Goal: Task Accomplishment & Management: Manage account settings

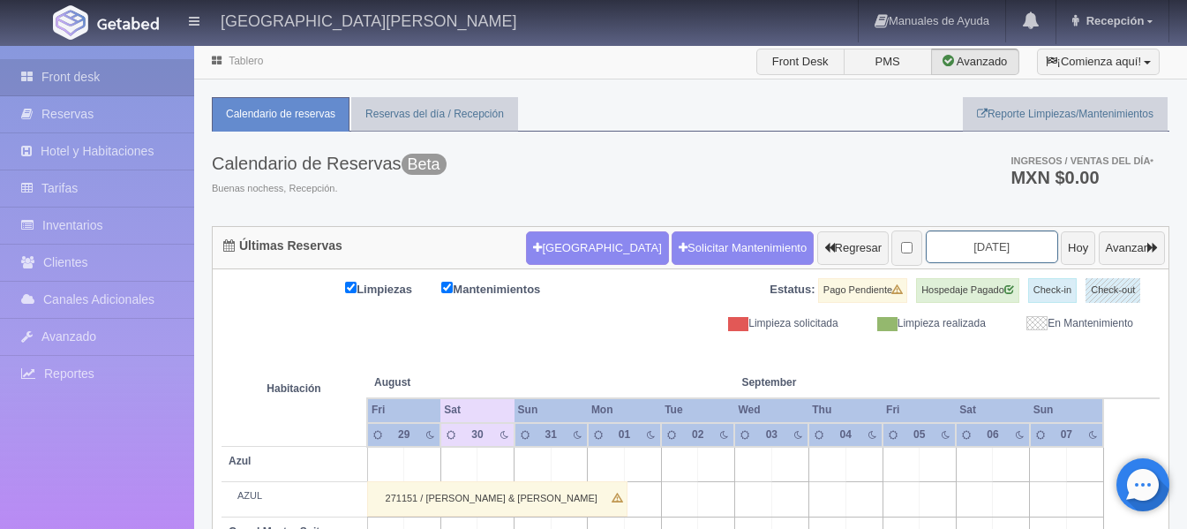
click at [960, 254] on input "[DATE]" at bounding box center [992, 246] width 132 height 33
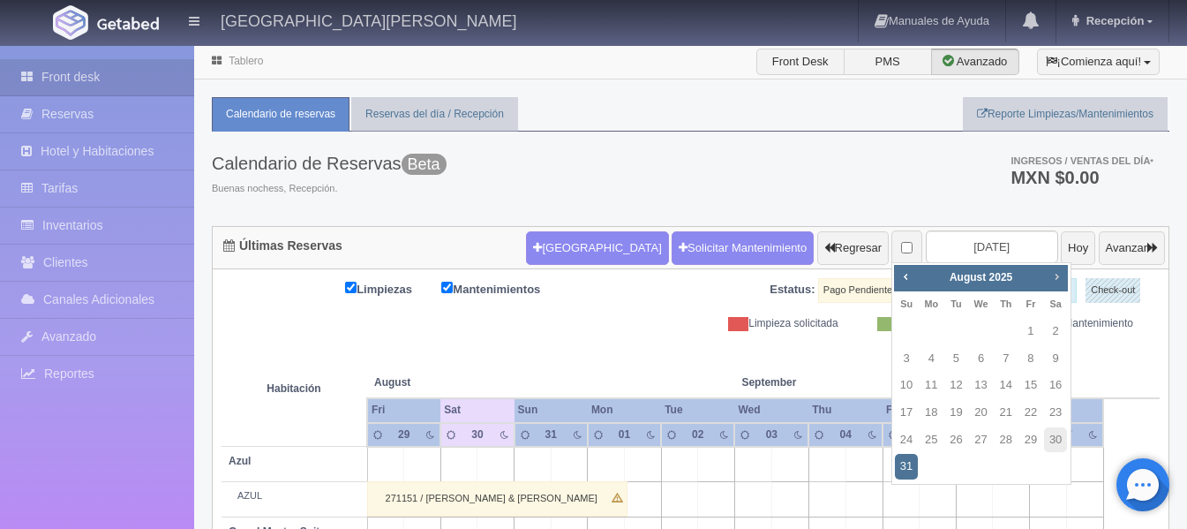
click at [1055, 285] on link "Next" at bounding box center [1057, 276] width 19 height 19
click at [941, 333] on link "1" at bounding box center [931, 332] width 23 height 26
type input "[DATE]"
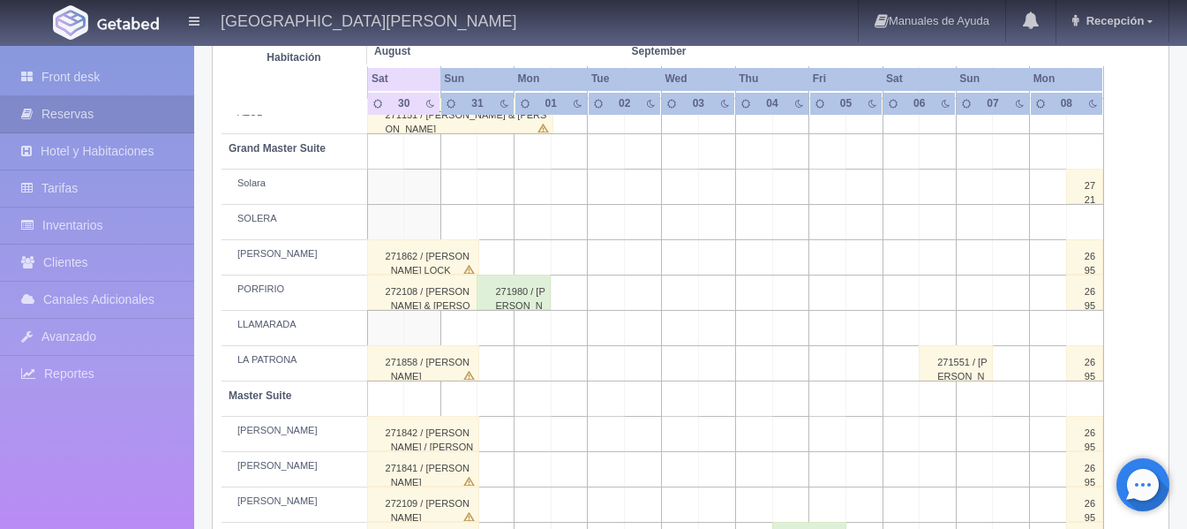
scroll to position [485, 0]
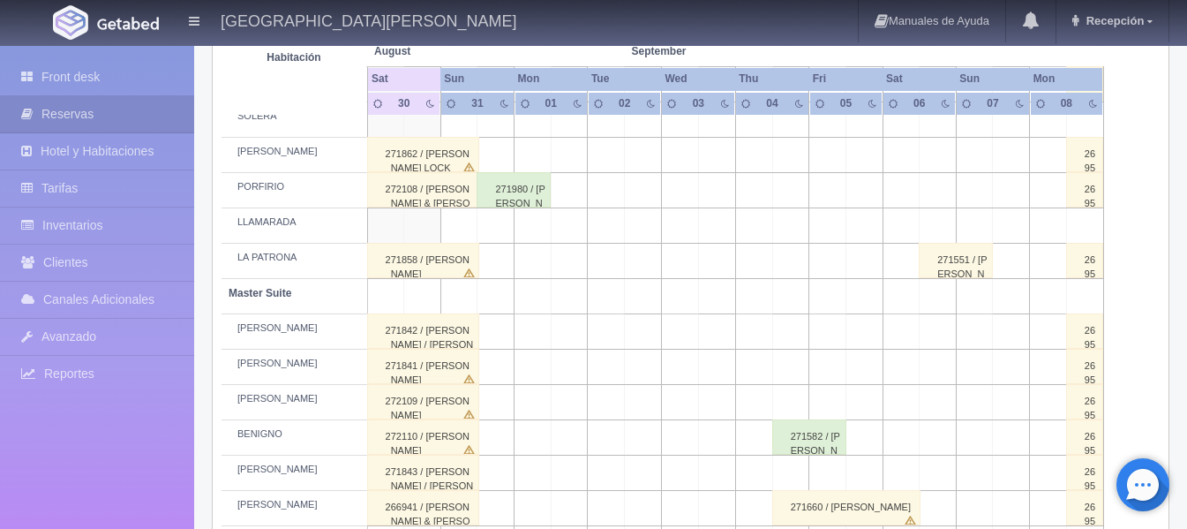
click at [492, 183] on div "271980 / [PERSON_NAME]" at bounding box center [514, 189] width 74 height 35
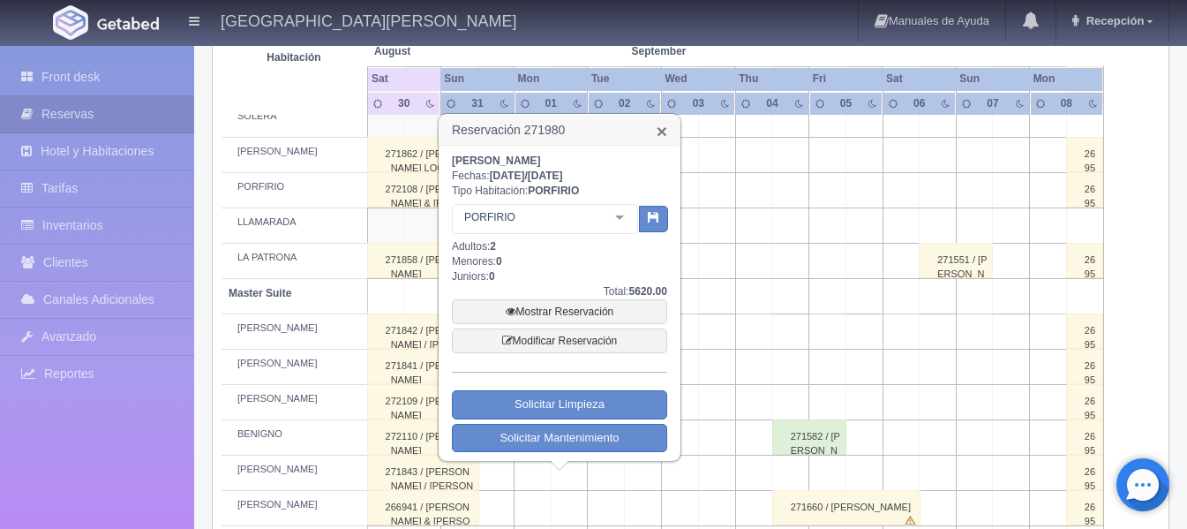
click at [659, 133] on link "×" at bounding box center [662, 131] width 11 height 19
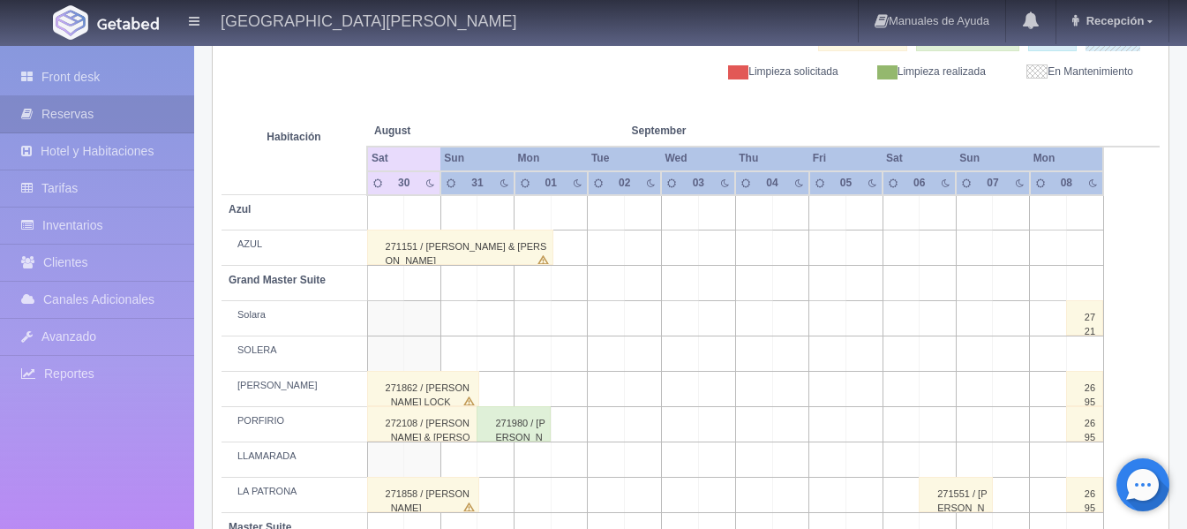
scroll to position [221, 0]
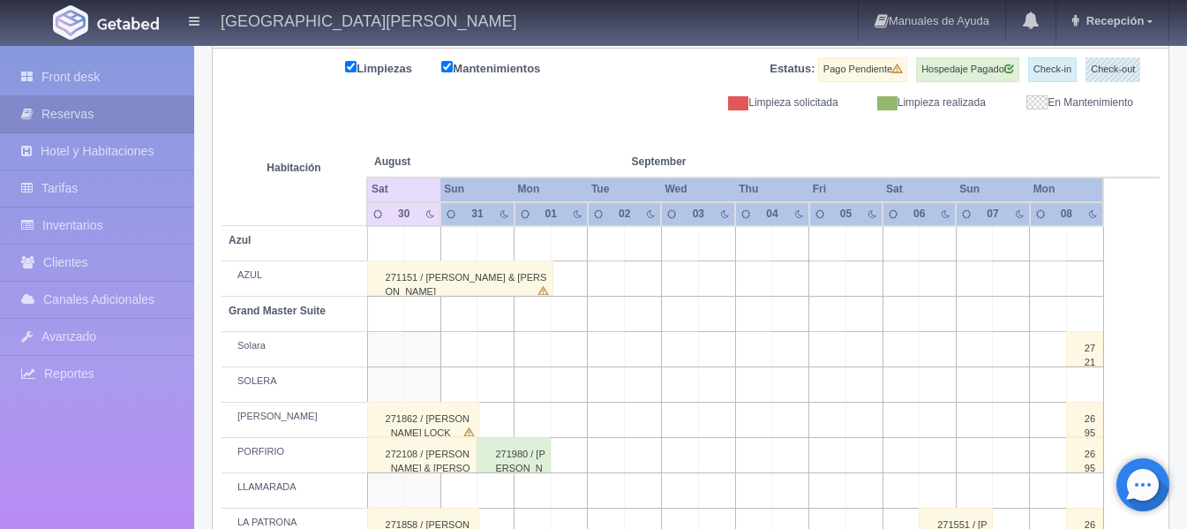
click at [565, 277] on td at bounding box center [569, 278] width 37 height 35
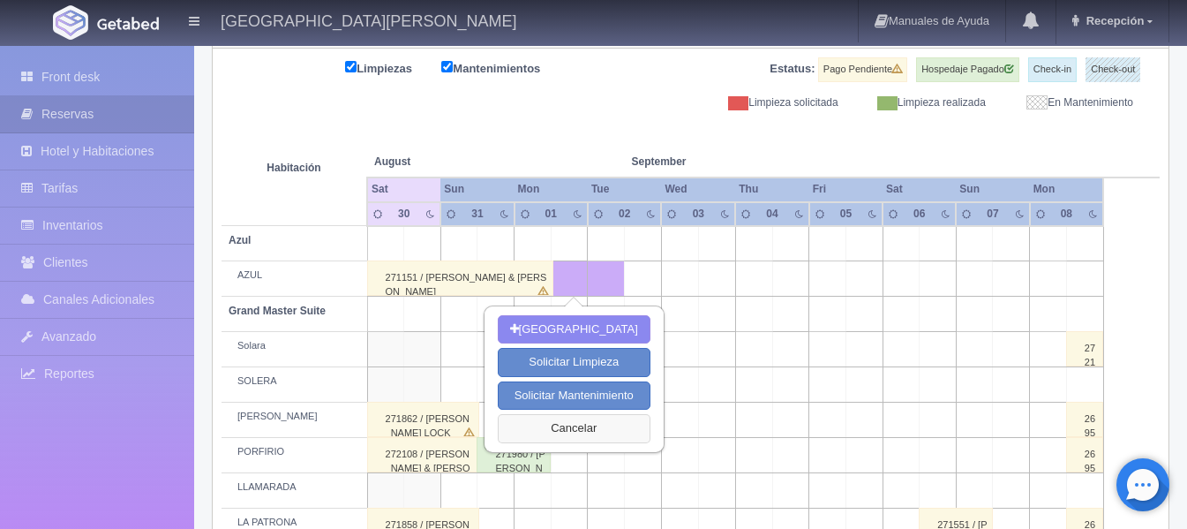
click at [591, 425] on button "Cancelar" at bounding box center [574, 428] width 153 height 29
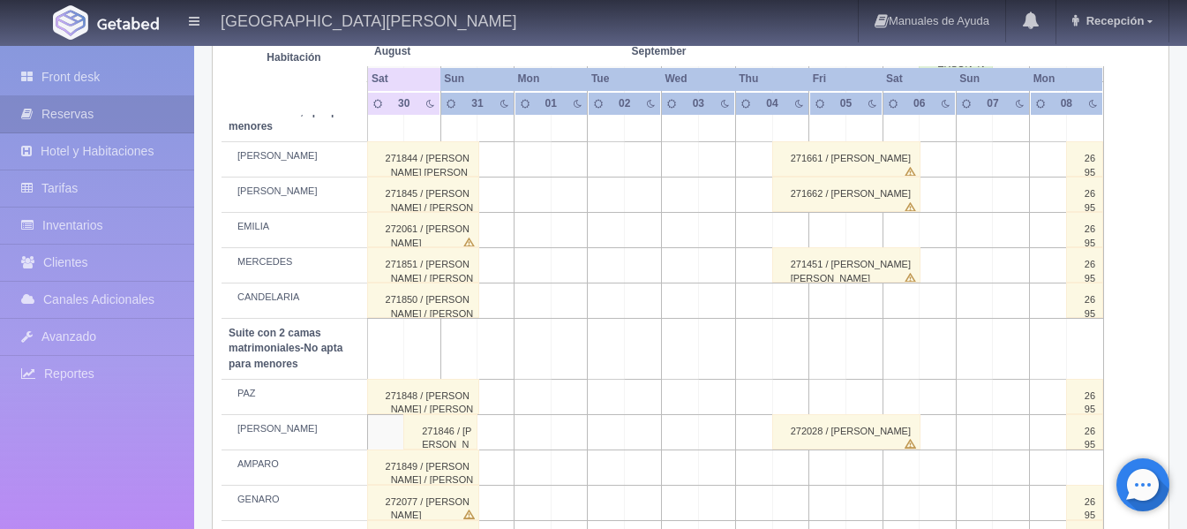
scroll to position [1524, 0]
